Goal: Check status: Check status

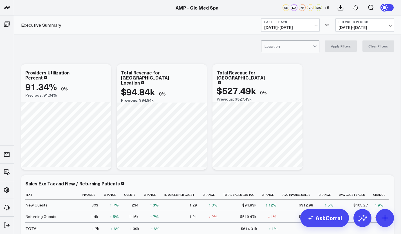
scroll to position [93, 0]
click at [42, 214] on link "AMP - Organization" at bounding box center [48, 216] width 68 height 15
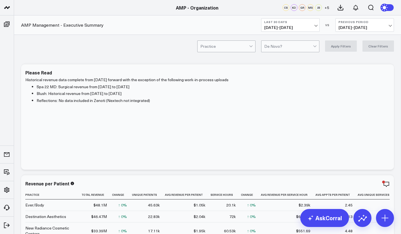
click at [317, 26] on button "Last 30 Days [DATE] - [DATE]" at bounding box center [290, 25] width 59 height 14
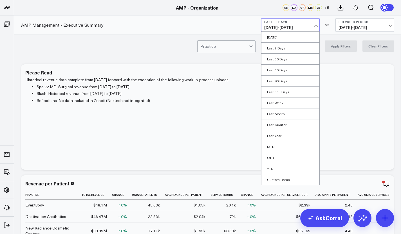
click at [278, 150] on link "MTD" at bounding box center [290, 147] width 58 height 11
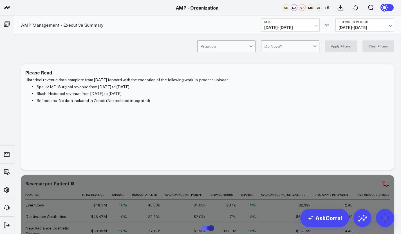
click at [361, 25] on span "[DATE] - [DATE]" at bounding box center [365, 27] width 52 height 5
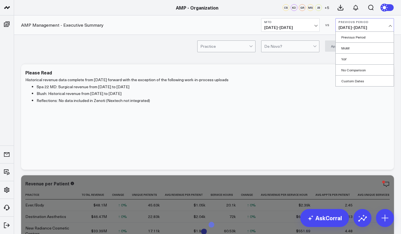
click at [349, 60] on link "YoY" at bounding box center [365, 59] width 58 height 11
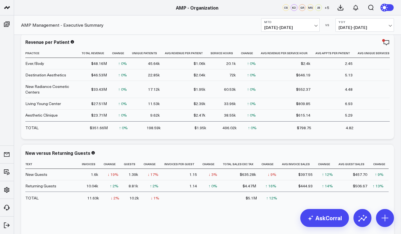
scroll to position [178, 0]
